Goal: Find specific page/section: Find specific page/section

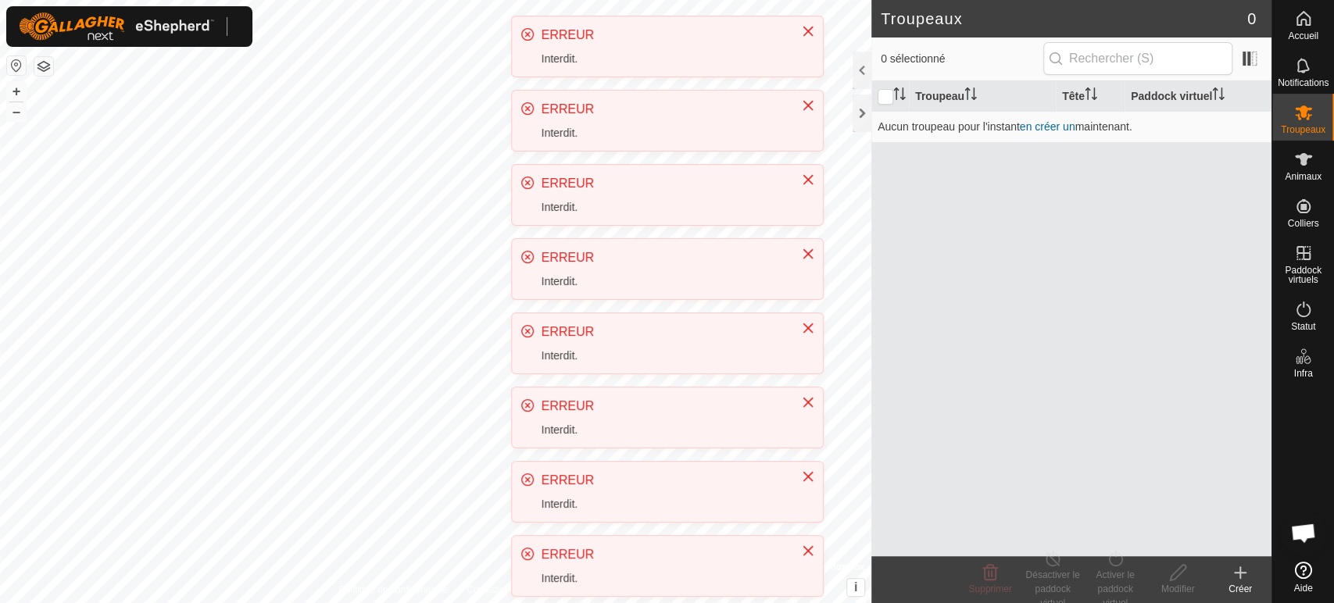
scroll to position [325, 0]
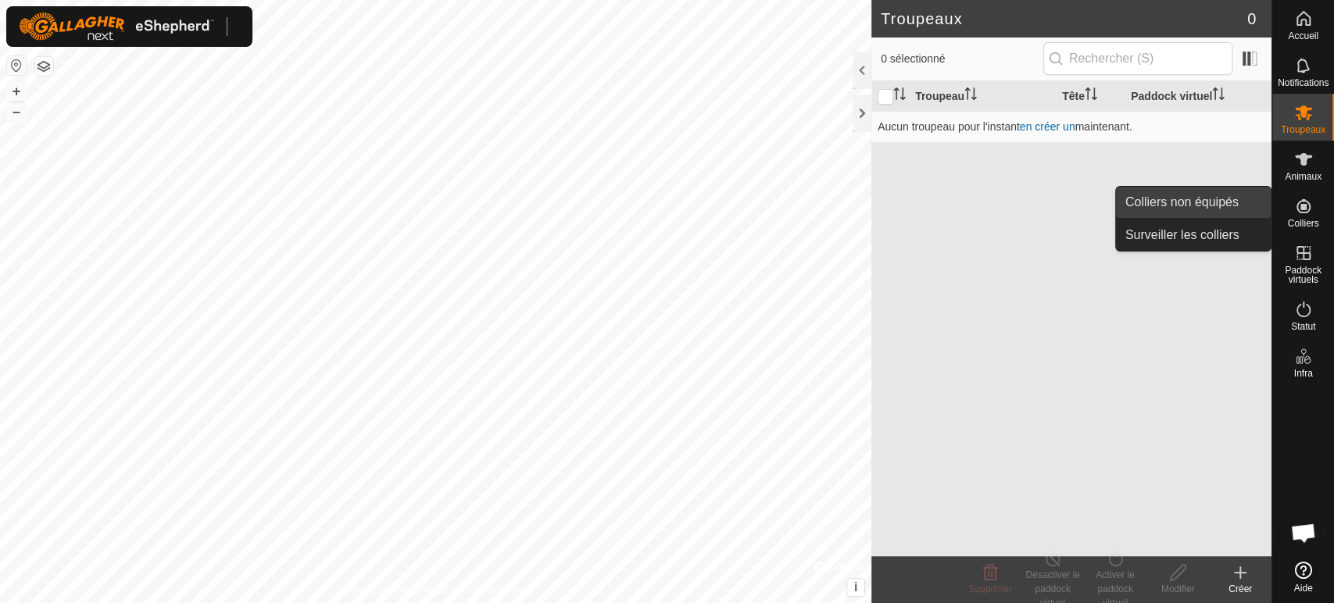
click at [1241, 211] on link "Colliers non équipés" at bounding box center [1193, 202] width 155 height 31
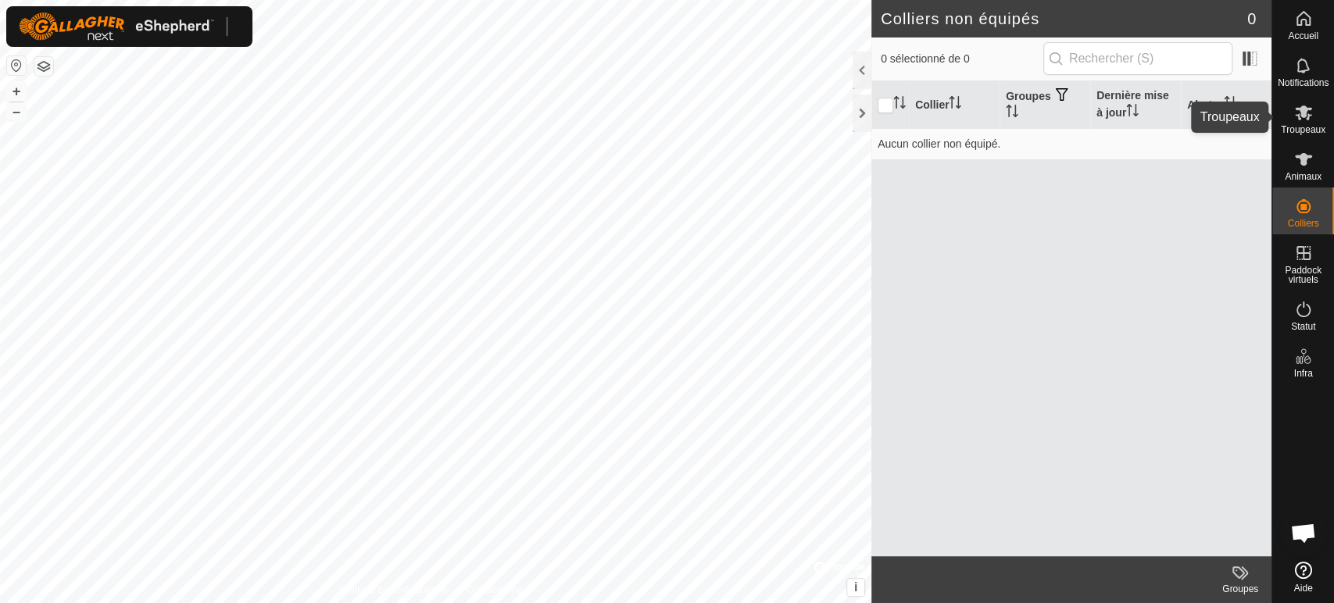
click at [1301, 123] on es-mob-svg-icon at bounding box center [1303, 112] width 28 height 25
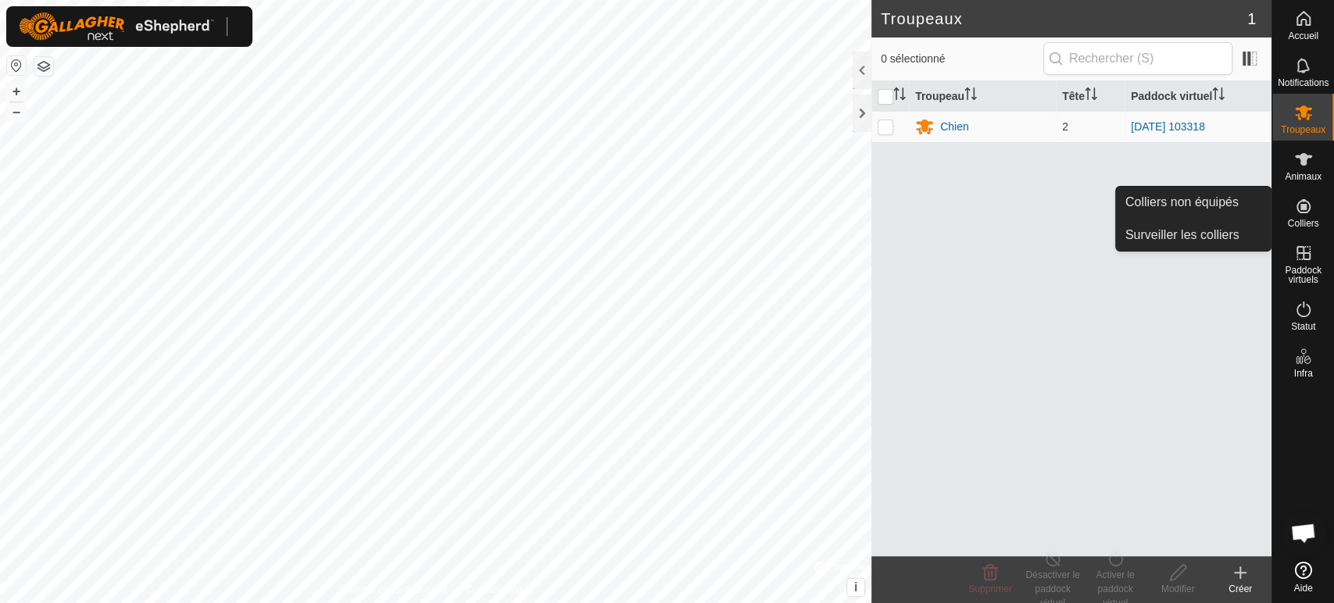
click at [1306, 209] on icon at bounding box center [1303, 206] width 19 height 19
click at [1200, 204] on link "Colliers non équipés" at bounding box center [1193, 202] width 155 height 31
